Goal: Obtain resource: Download file/media

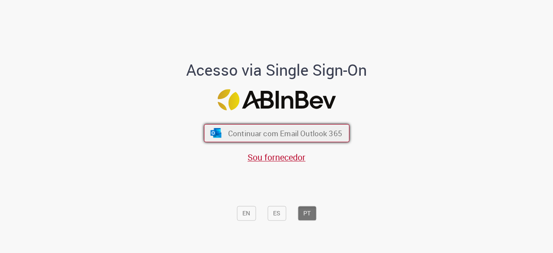
click at [286, 124] on button "Continuar com Email Outlook 365" at bounding box center [277, 133] width 146 height 18
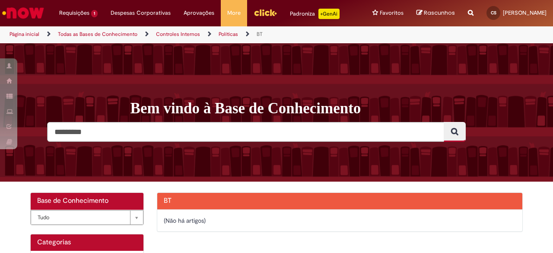
click at [245, 133] on input "Pesquisar" at bounding box center [245, 132] width 397 height 20
type input "***"
click at [444, 122] on button "Pesquisar" at bounding box center [455, 132] width 22 height 20
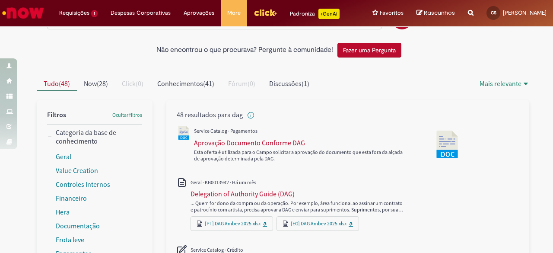
scroll to position [52, 0]
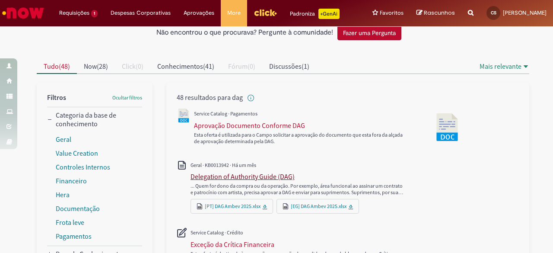
click at [255, 174] on div "Delegation of Authority Guide (DAG)" at bounding box center [243, 176] width 104 height 9
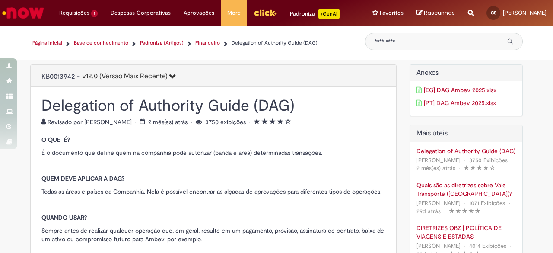
click at [479, 101] on 2025 "[PT] DAG Ambev 2025.xlsx" at bounding box center [467, 103] width 100 height 9
